Goal: Task Accomplishment & Management: Manage account settings

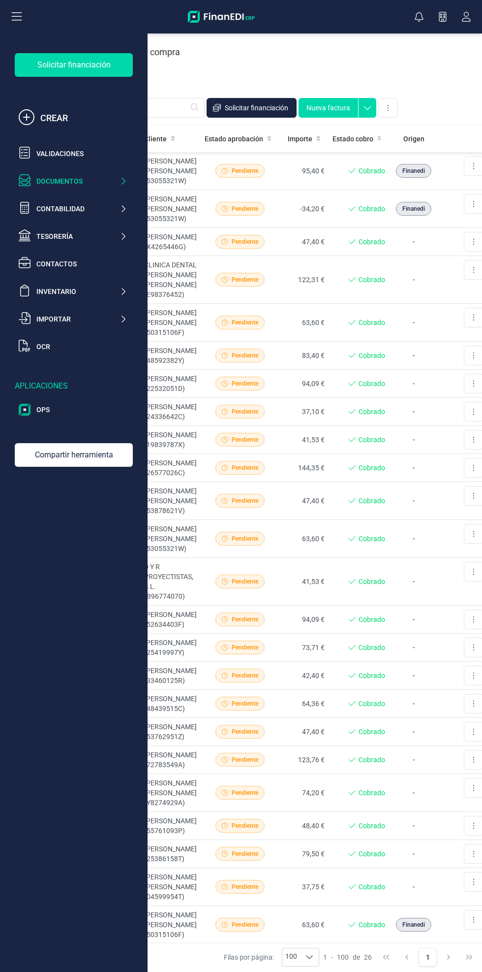
click at [88, 187] on div "Documentos" at bounding box center [73, 181] width 116 height 20
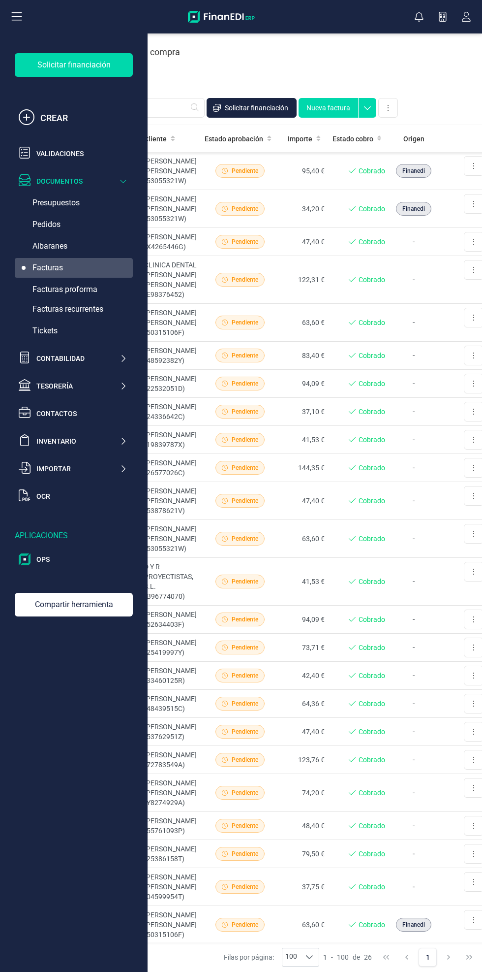
click at [102, 316] on div "Facturas recurrentes" at bounding box center [74, 309] width 118 height 20
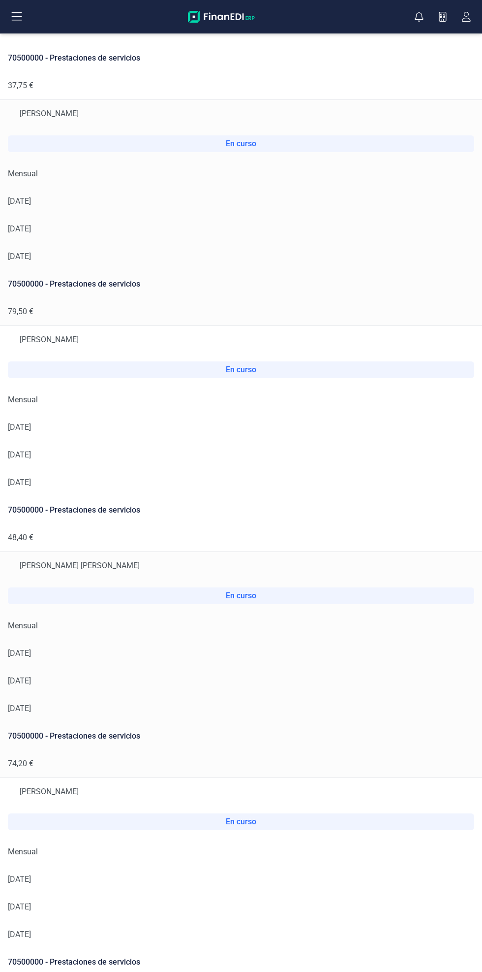
scroll to position [198, 0]
click at [298, 678] on td "[DATE]" at bounding box center [241, 680] width 482 height 28
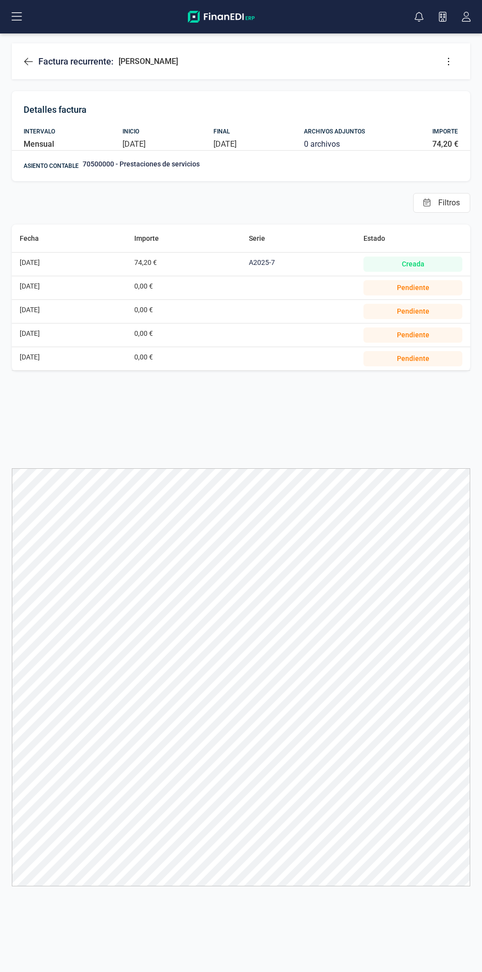
click at [455, 61] on button at bounding box center [449, 62] width 20 height 20
click at [432, 91] on span "Editar factura" at bounding box center [415, 91] width 71 height 8
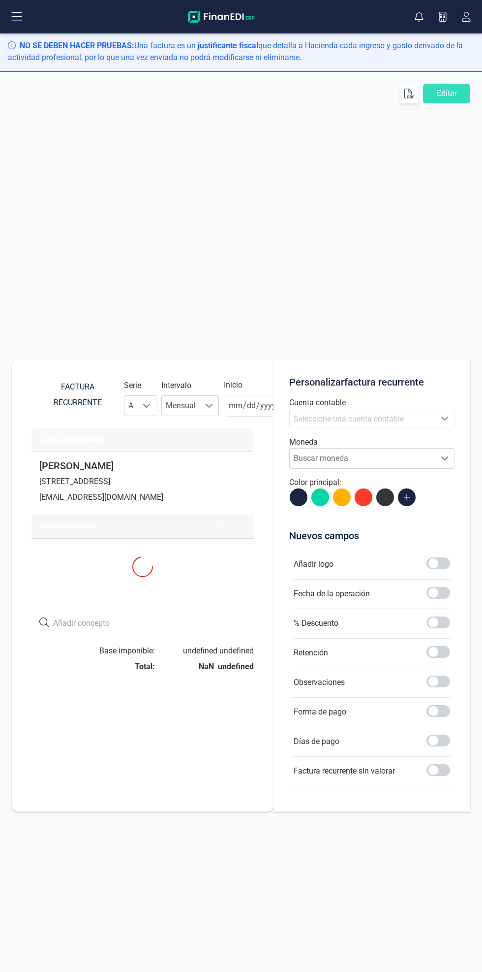
type input "[DATE]"
